Goal: Task Accomplishment & Management: Manage account settings

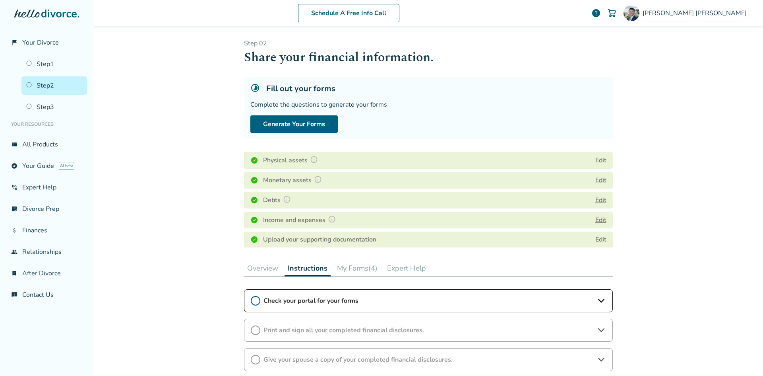
click at [707, 142] on div "Schedule A Free Info Call Ryan Thomason help Schedule A Free Call Ryan Thomason…" at bounding box center [428, 188] width 670 height 376
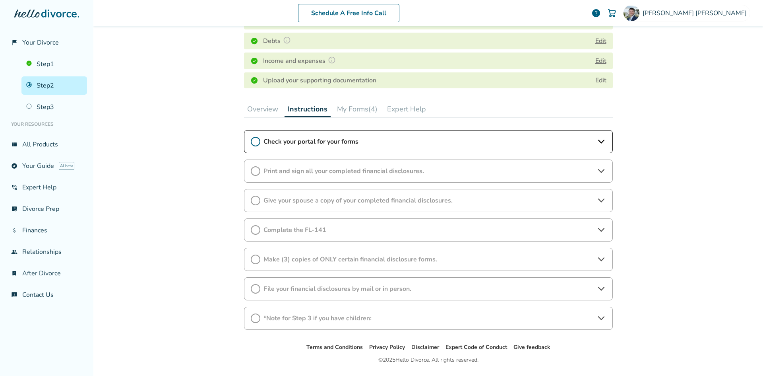
click at [192, 295] on div "Schedule A Free Info Call [PERSON_NAME] help Schedule A Free Call Ryan Thomason…" at bounding box center [428, 188] width 670 height 376
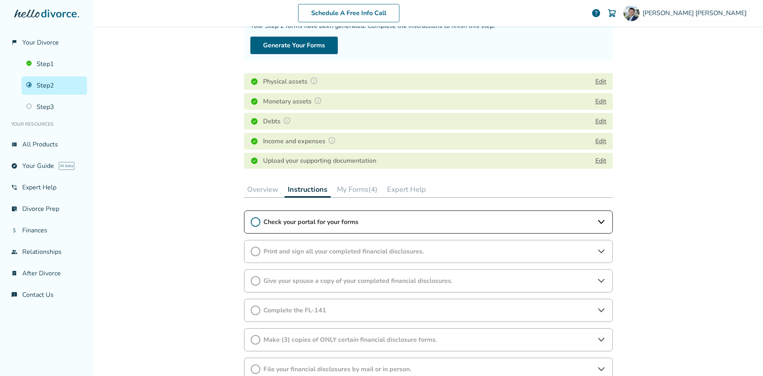
scroll to position [80, 0]
drag, startPoint x: 731, startPoint y: 136, endPoint x: 693, endPoint y: 180, distance: 58.7
click at [731, 136] on div "Schedule A Free Info Call [PERSON_NAME] help Schedule A Free Call Ryan Thomason…" at bounding box center [428, 188] width 670 height 376
drag, startPoint x: 289, startPoint y: 42, endPoint x: 726, endPoint y: 71, distance: 438.2
click at [726, 71] on div "Schedule A Free Info Call [PERSON_NAME] help Schedule A Free Call Ryan Thomason…" at bounding box center [428, 188] width 670 height 376
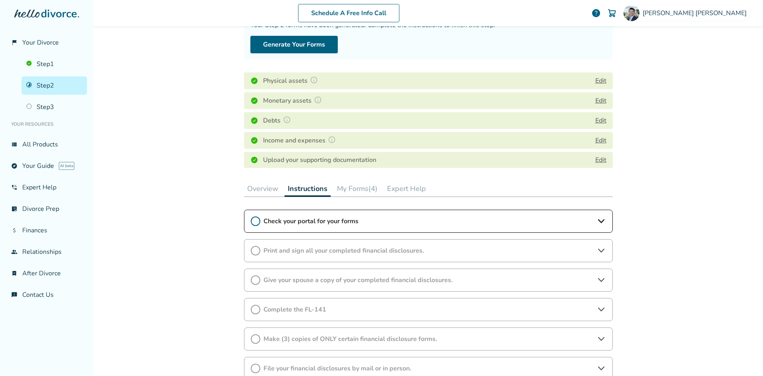
click at [726, 71] on div "Schedule A Free Info Call [PERSON_NAME] help Schedule A Free Call Ryan Thomason…" at bounding box center [428, 188] width 670 height 376
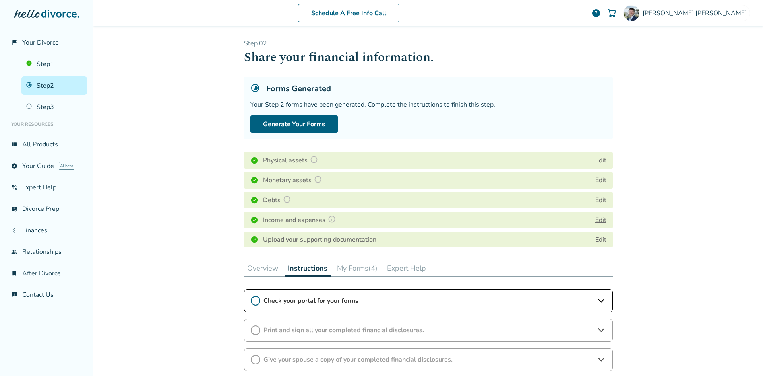
click at [599, 161] on button "Edit" at bounding box center [600, 160] width 11 height 10
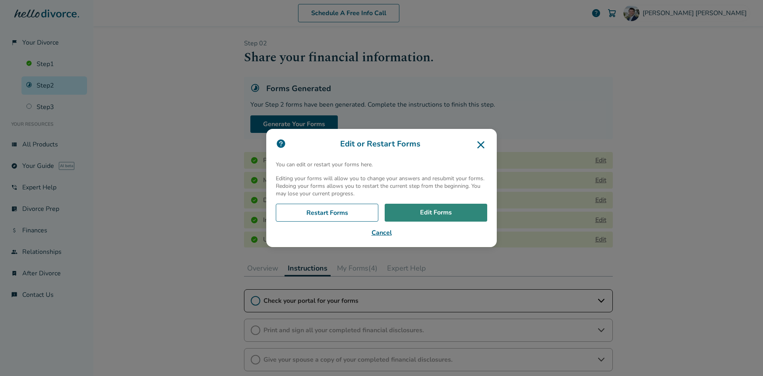
click at [445, 214] on link "Edit Forms" at bounding box center [436, 213] width 103 height 18
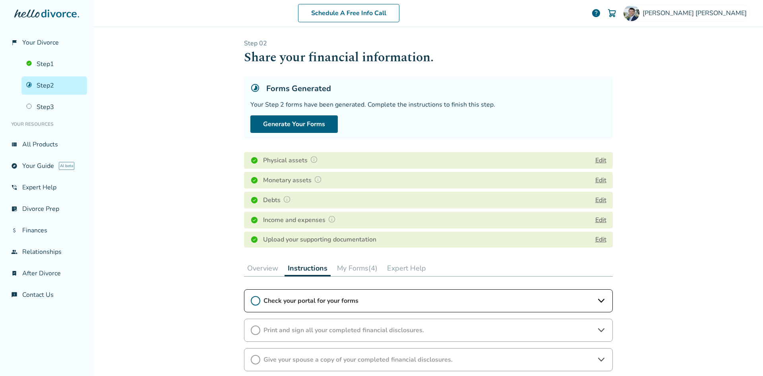
click at [640, 175] on div "Schedule A Free Info Call [PERSON_NAME] help Schedule A Free Call Ryan Thomason…" at bounding box center [428, 188] width 670 height 376
